Goal: Learn about a topic

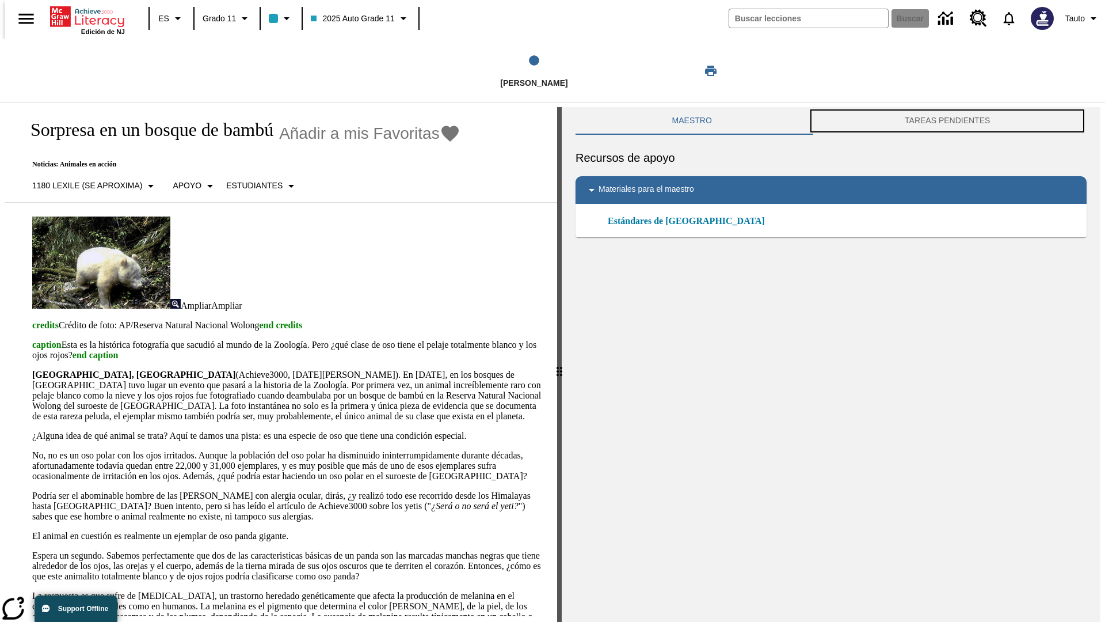
click at [950, 121] on button "TAREAS PENDIENTES" at bounding box center [947, 121] width 279 height 28
